Goal: Transaction & Acquisition: Purchase product/service

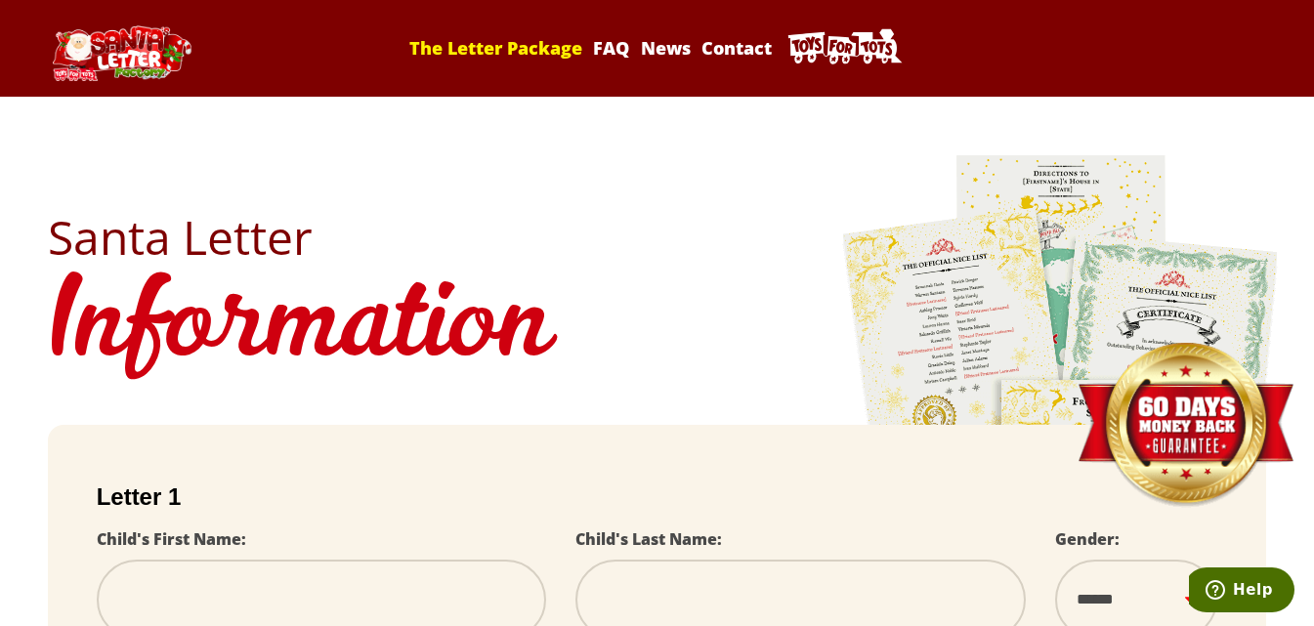
click at [507, 55] on link "The Letter Package" at bounding box center [496, 47] width 180 height 23
select select
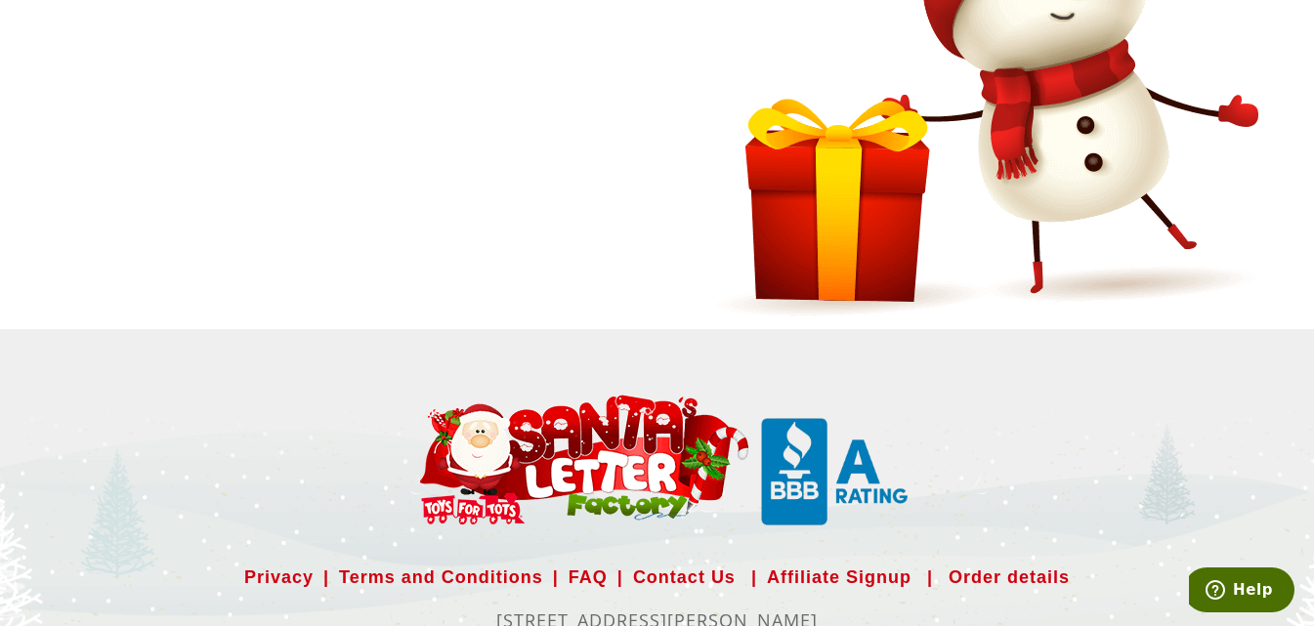
scroll to position [1363, 0]
